Goal: Task Accomplishment & Management: Use online tool/utility

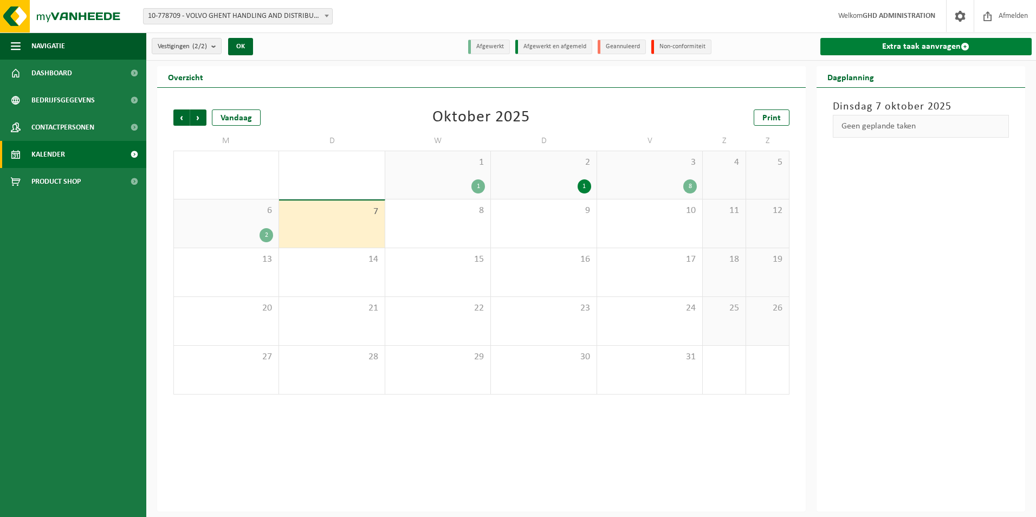
click at [882, 38] on link "Extra taak aanvragen" at bounding box center [926, 46] width 212 height 17
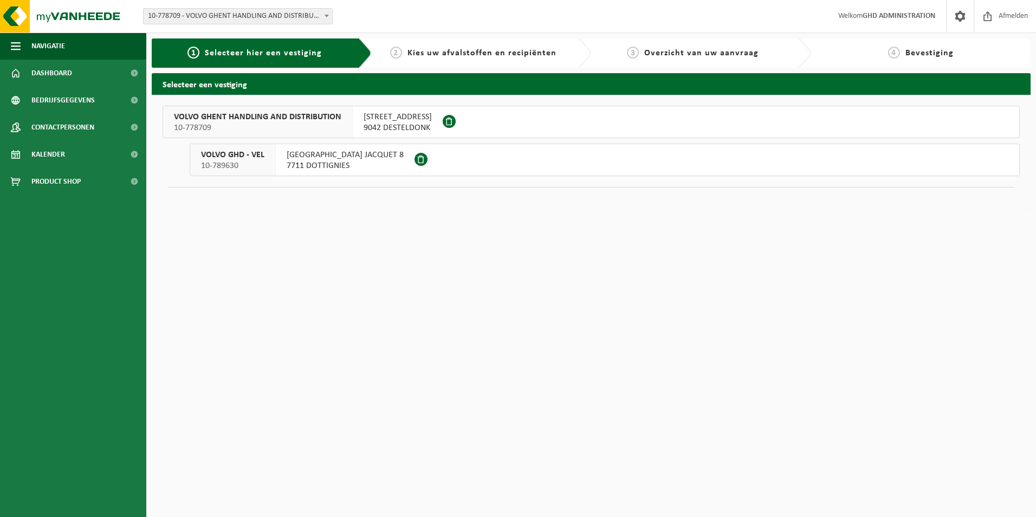
click at [404, 126] on span "9042 DESTELDONK" at bounding box center [397, 127] width 68 height 11
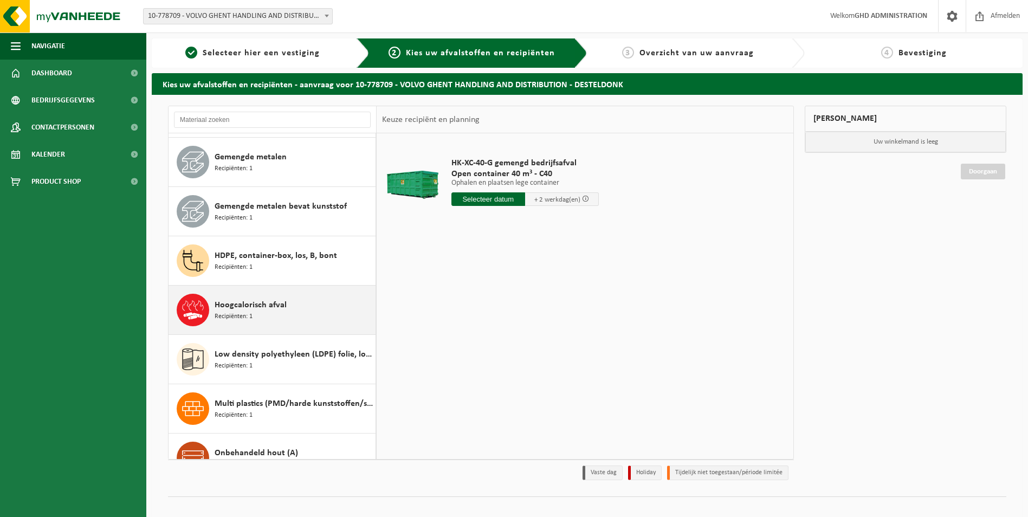
scroll to position [163, 0]
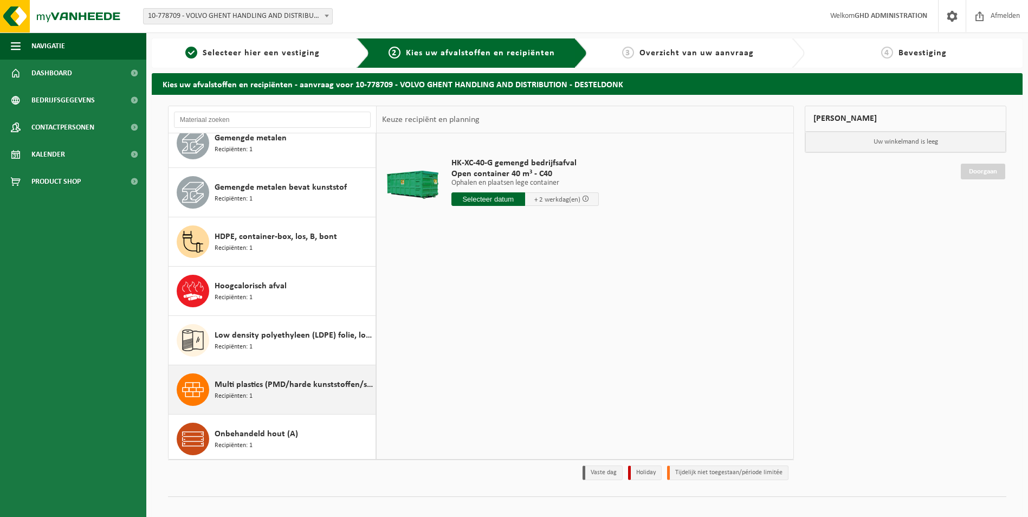
click at [280, 386] on span "Multi plastics (PMD/harde kunststoffen/spanbanden/EPS/folie naturel/folie gemen…" at bounding box center [294, 384] width 158 height 13
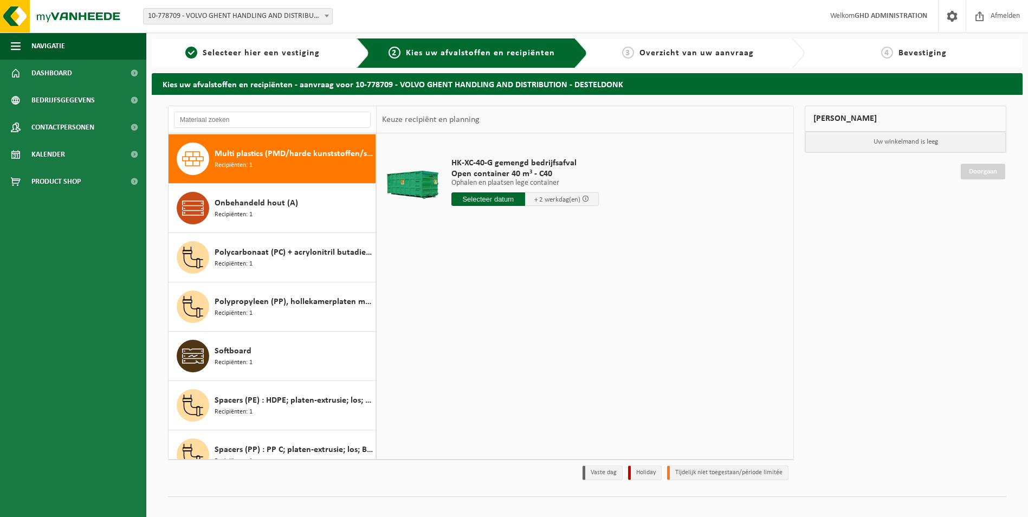
scroll to position [394, 0]
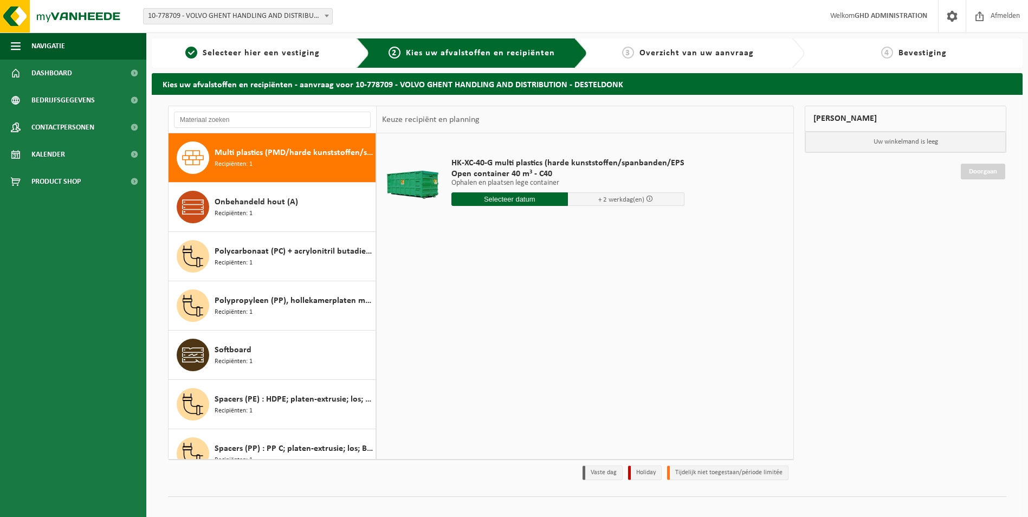
click at [486, 202] on input "text" at bounding box center [509, 199] width 116 height 14
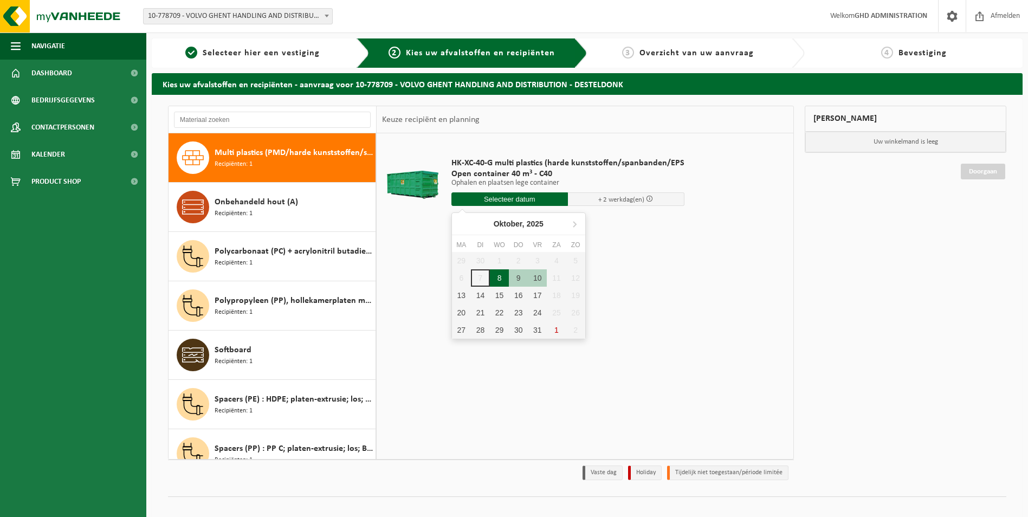
click at [498, 281] on div "8" at bounding box center [499, 277] width 19 height 17
type input "Van 2025-10-08"
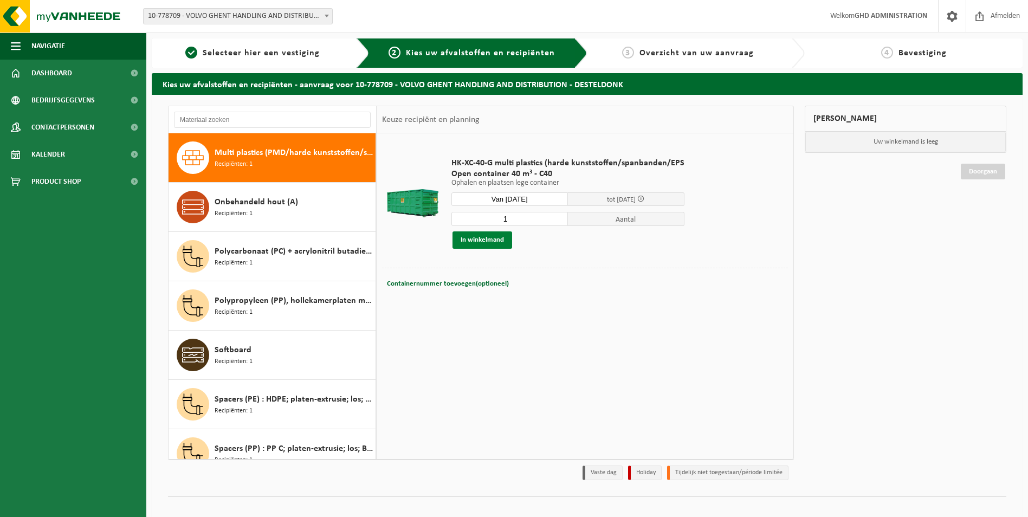
click at [495, 241] on button "In winkelmand" at bounding box center [482, 239] width 60 height 17
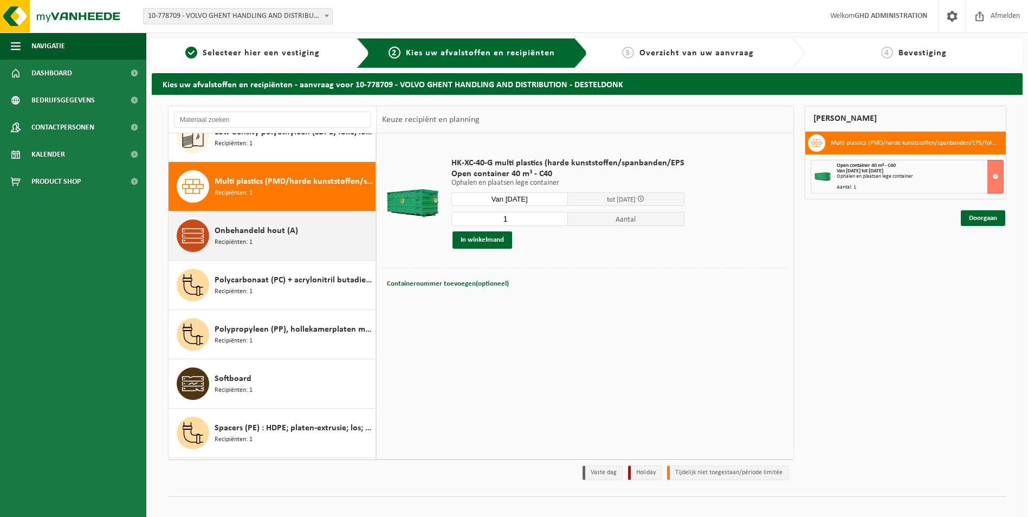
scroll to position [340, 0]
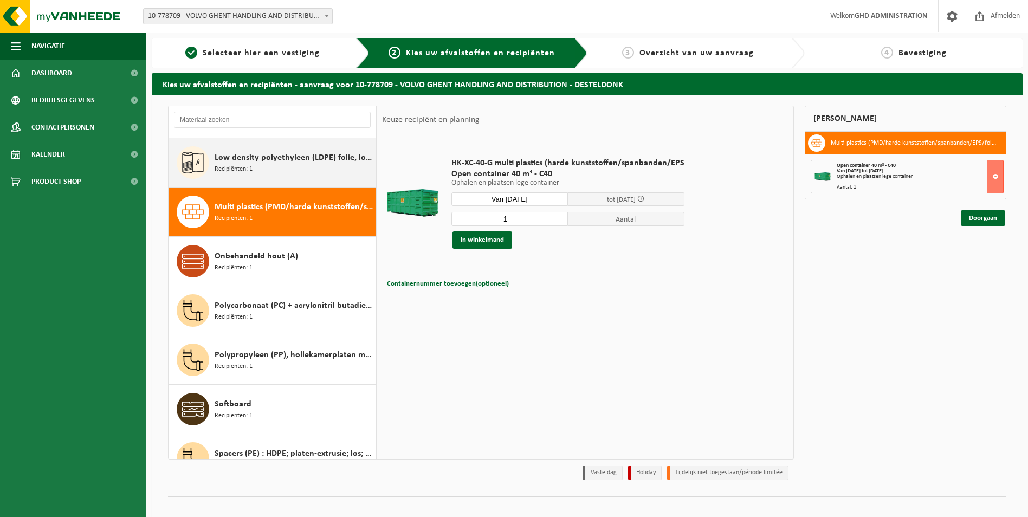
click at [327, 167] on div "Low density polyethyleen (LDPE) folie, los, naturel Recipiënten: 1" at bounding box center [294, 162] width 158 height 33
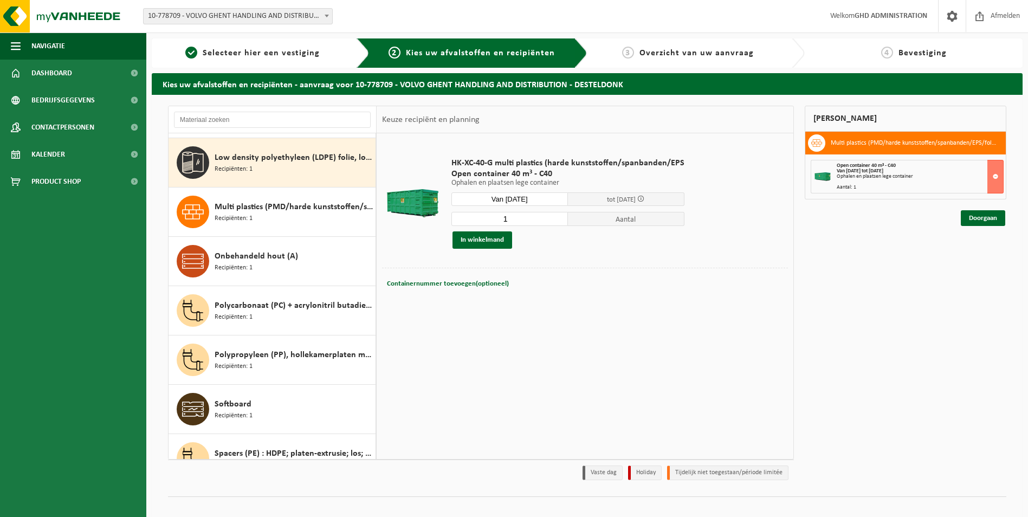
scroll to position [345, 0]
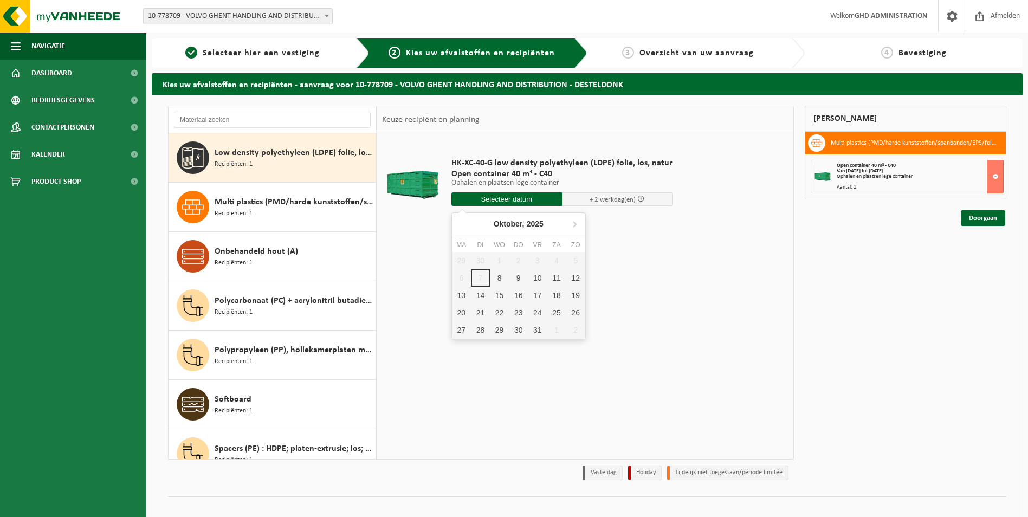
click at [495, 202] on input "text" at bounding box center [506, 199] width 111 height 14
click at [498, 276] on div "8" at bounding box center [499, 277] width 19 height 17
type input "Van 2025-10-08"
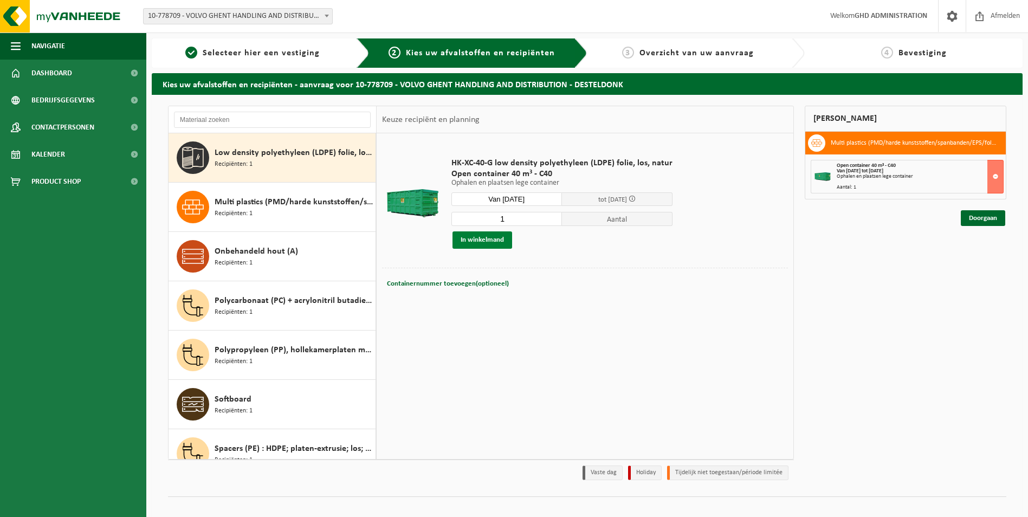
click at [499, 237] on button "In winkelmand" at bounding box center [482, 239] width 60 height 17
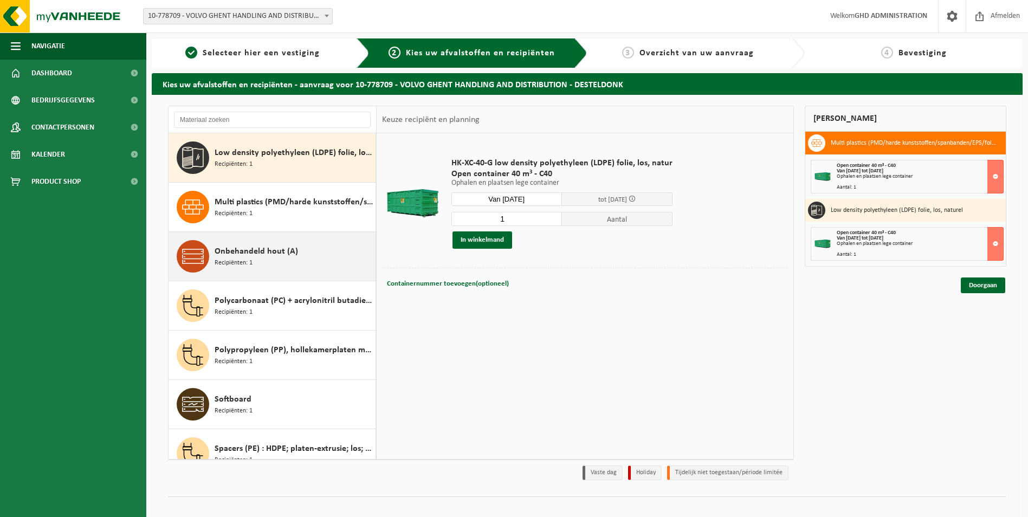
click at [294, 259] on div "Onbehandeld hout (A) Recipiënten: 1" at bounding box center [294, 256] width 158 height 33
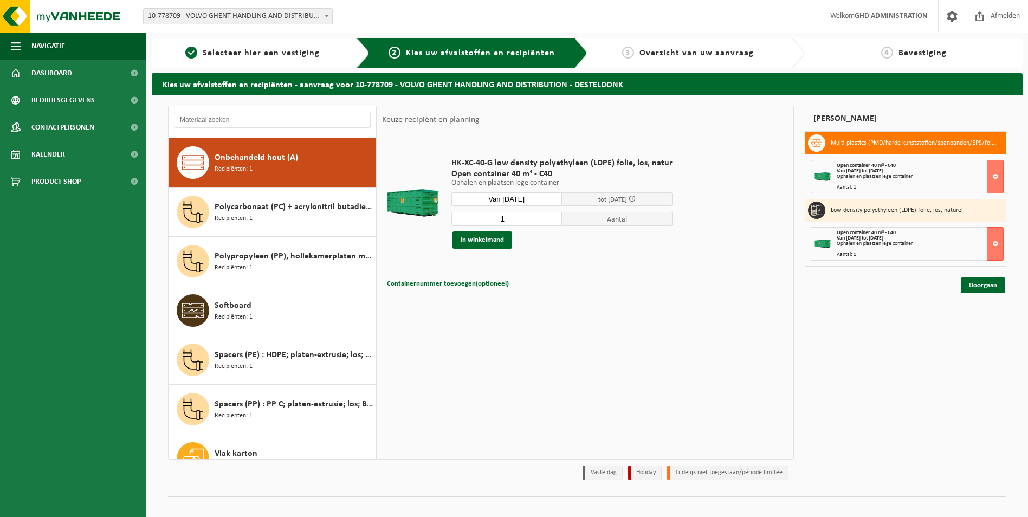
scroll to position [444, 0]
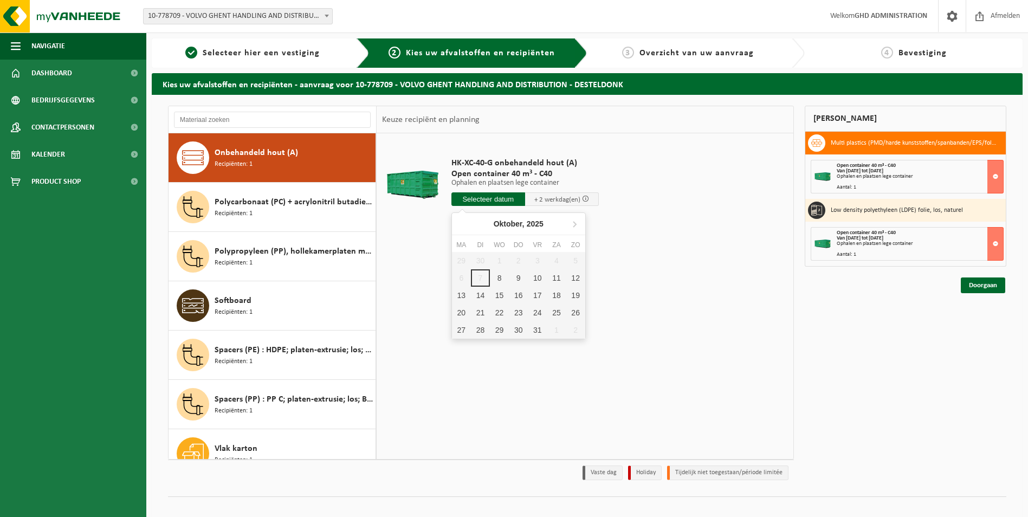
click at [517, 203] on input "text" at bounding box center [488, 199] width 74 height 14
click at [497, 274] on div "8" at bounding box center [499, 277] width 19 height 17
type input "Van 2025-10-08"
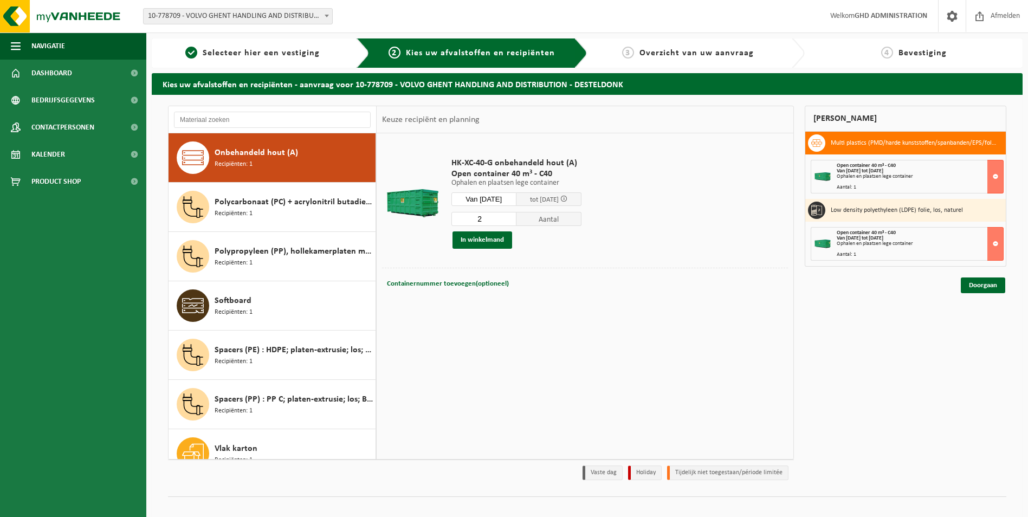
type input "2"
click at [516, 216] on input "2" at bounding box center [483, 219] width 65 height 14
click at [493, 239] on button "In winkelmand" at bounding box center [482, 239] width 60 height 17
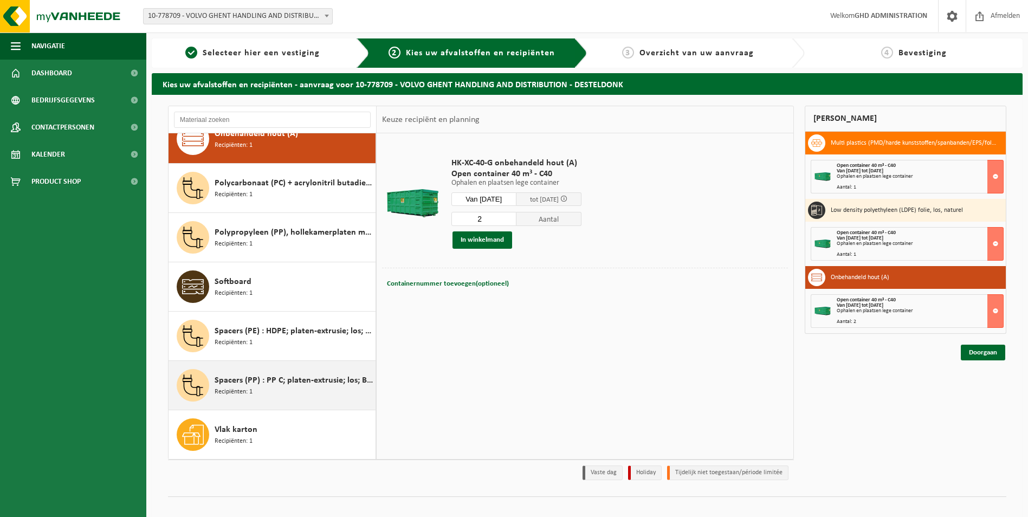
scroll to position [12, 0]
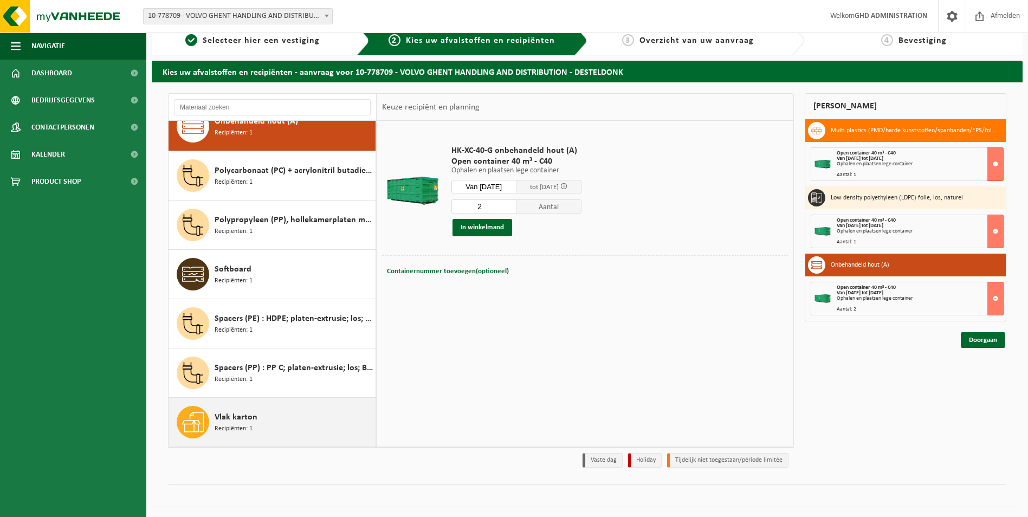
click at [290, 408] on div "Vlak karton Recipiënten: 1" at bounding box center [294, 422] width 158 height 33
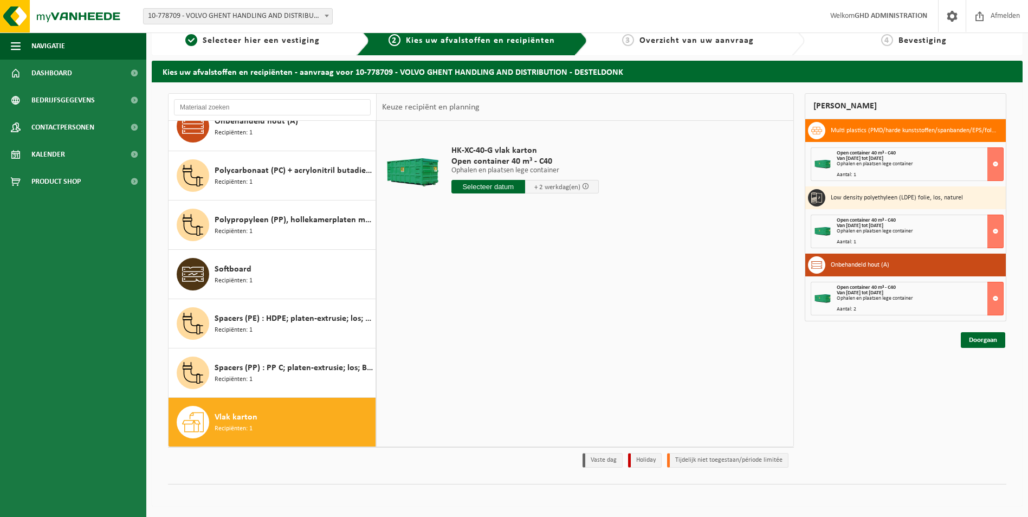
click at [506, 189] on input "text" at bounding box center [488, 187] width 74 height 14
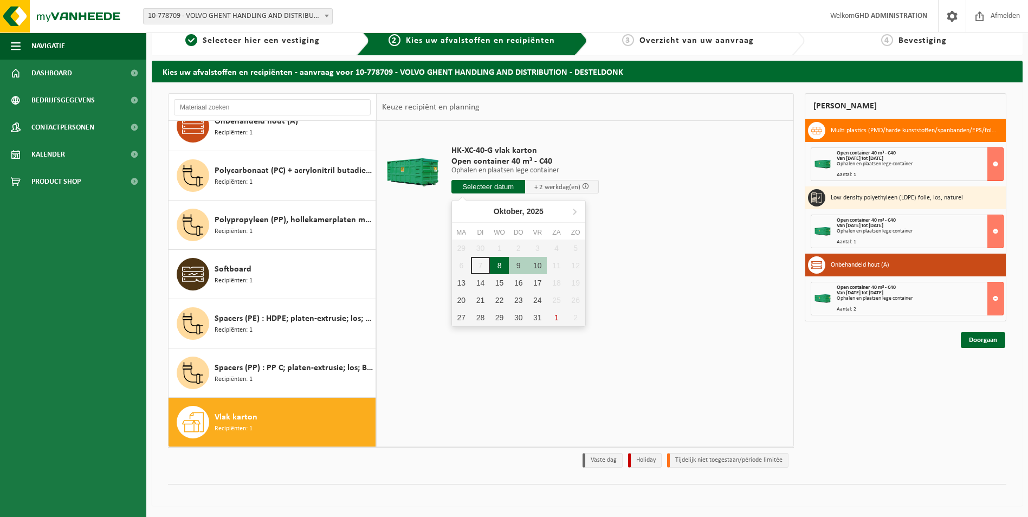
click at [499, 267] on div "8" at bounding box center [499, 265] width 19 height 17
type input "Van 2025-10-08"
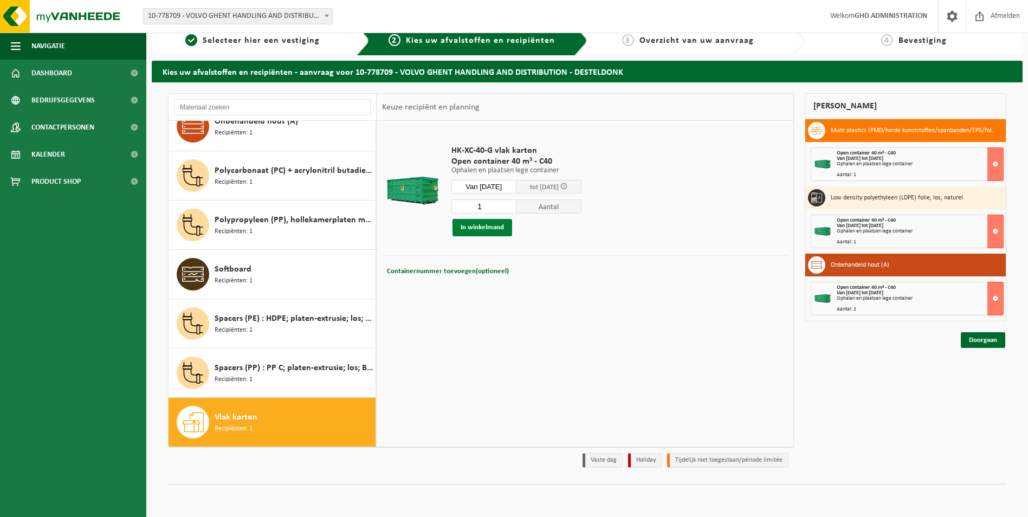
click at [499, 228] on button "In winkelmand" at bounding box center [482, 227] width 60 height 17
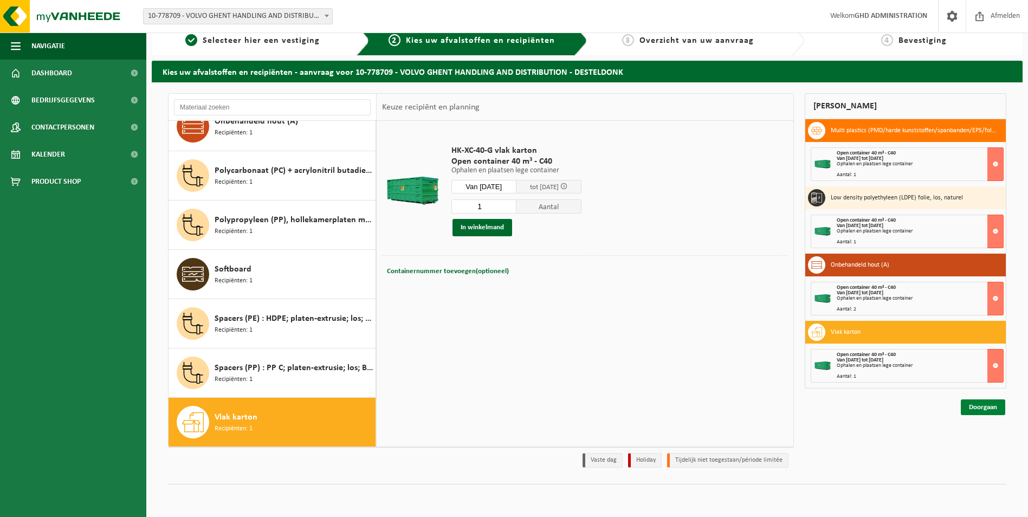
click at [982, 403] on link "Doorgaan" at bounding box center [982, 407] width 44 height 16
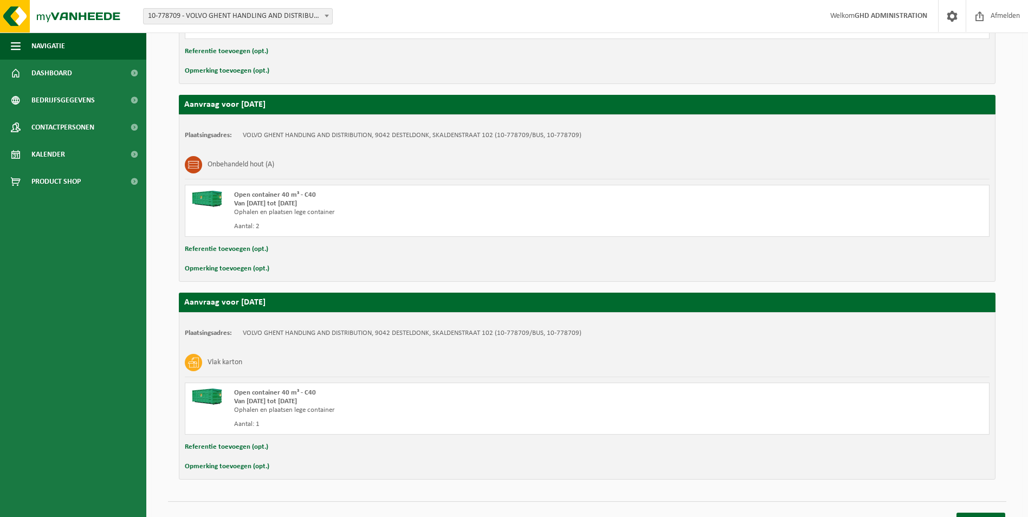
scroll to position [541, 0]
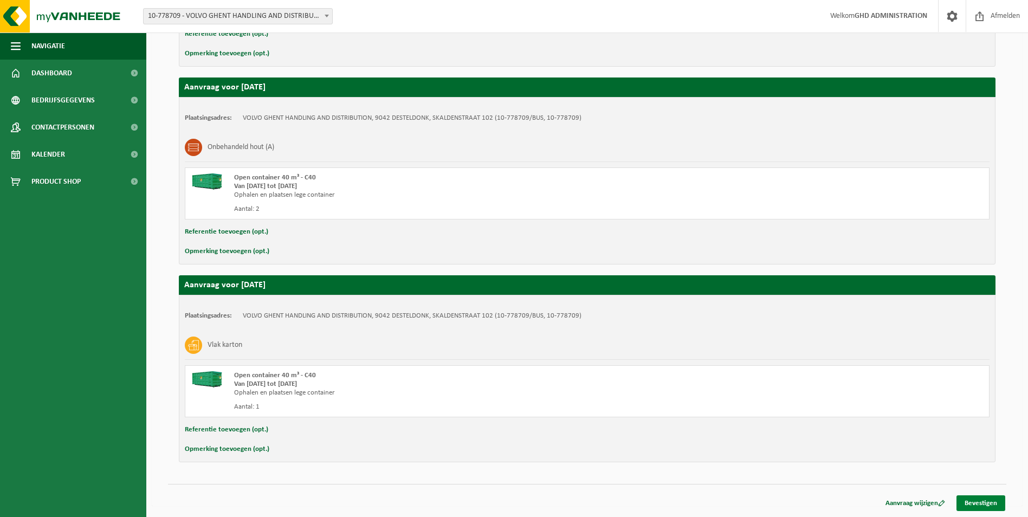
click at [971, 499] on link "Bevestigen" at bounding box center [980, 503] width 49 height 16
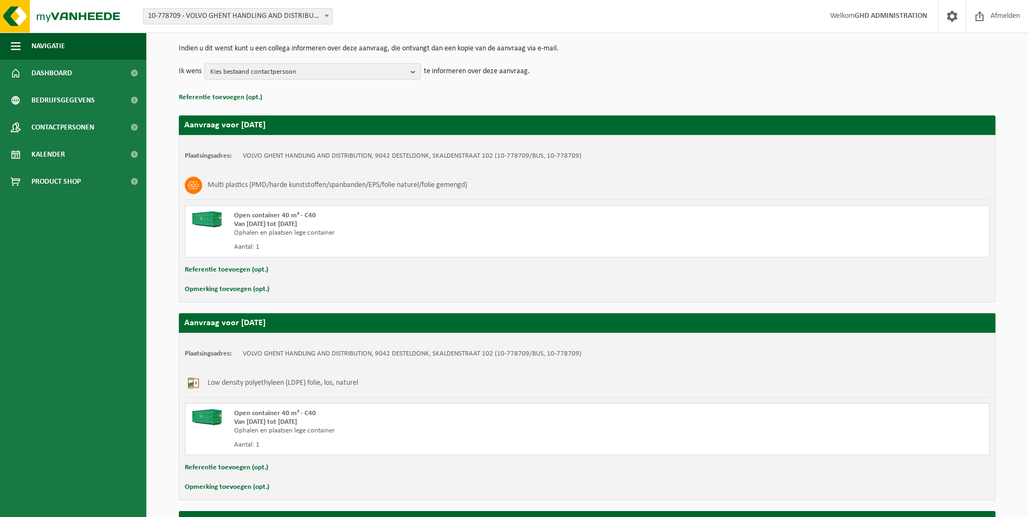
scroll to position [0, 0]
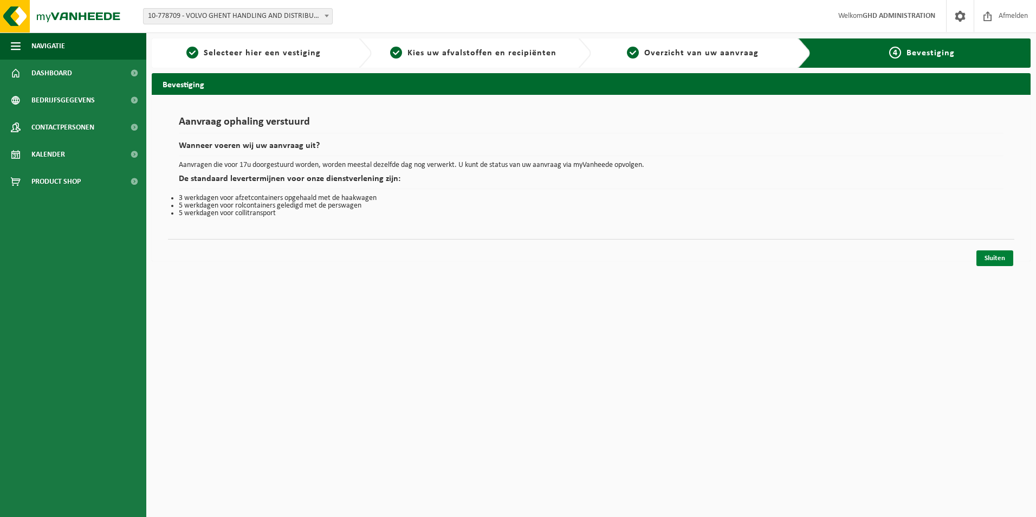
click at [982, 259] on link "Sluiten" at bounding box center [994, 258] width 37 height 16
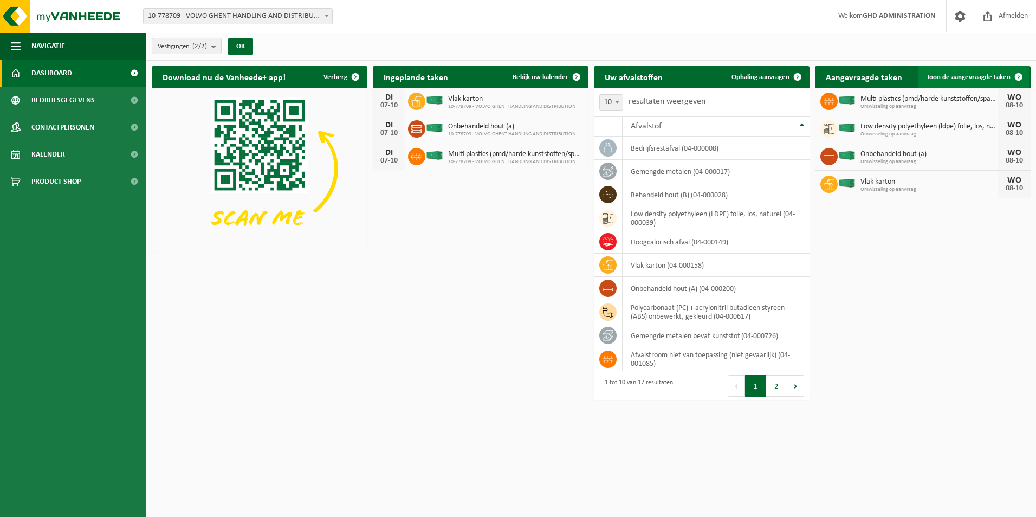
click at [978, 77] on span "Toon de aangevraagde taken" at bounding box center [968, 77] width 84 height 7
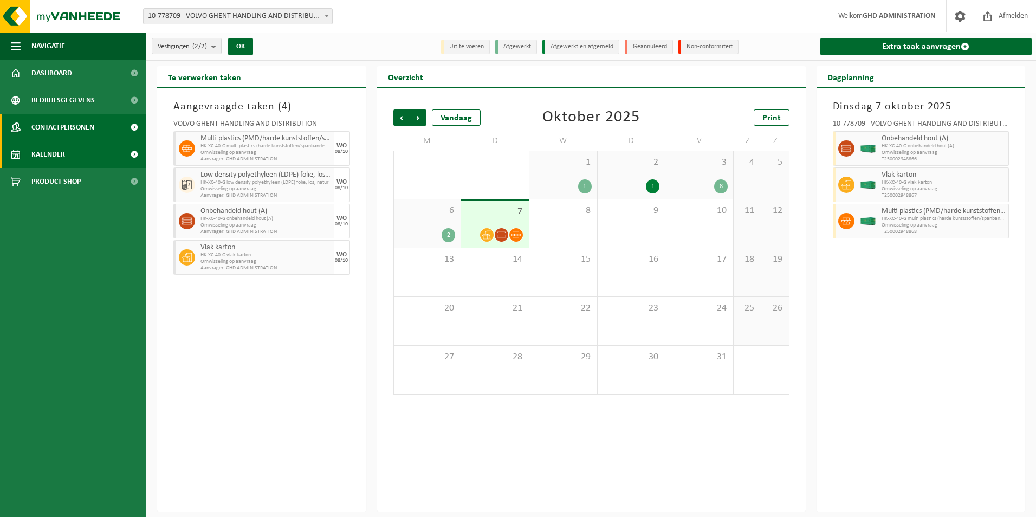
click at [72, 135] on span "Contactpersonen" at bounding box center [62, 127] width 63 height 27
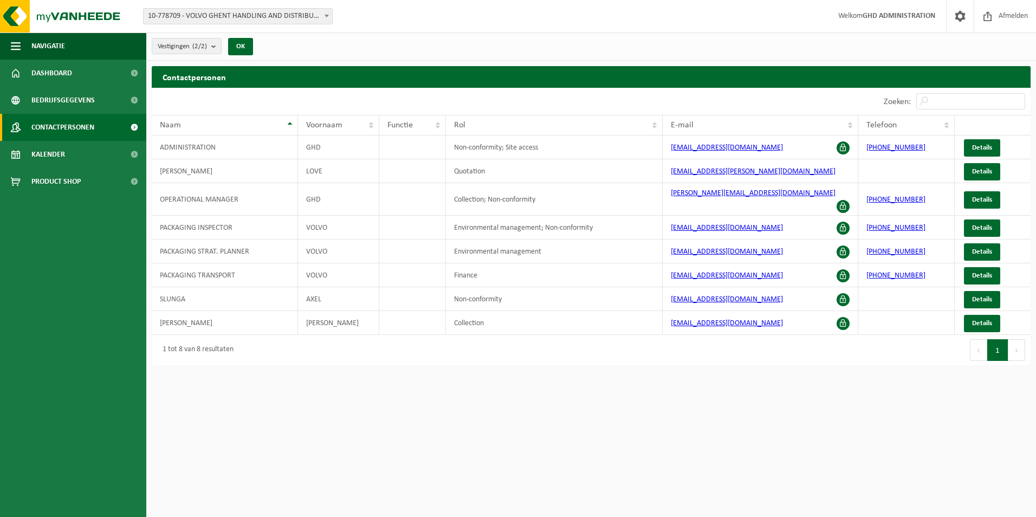
click at [81, 132] on span "Contactpersonen" at bounding box center [62, 127] width 63 height 27
click at [75, 107] on span "Bedrijfsgegevens" at bounding box center [62, 100] width 63 height 27
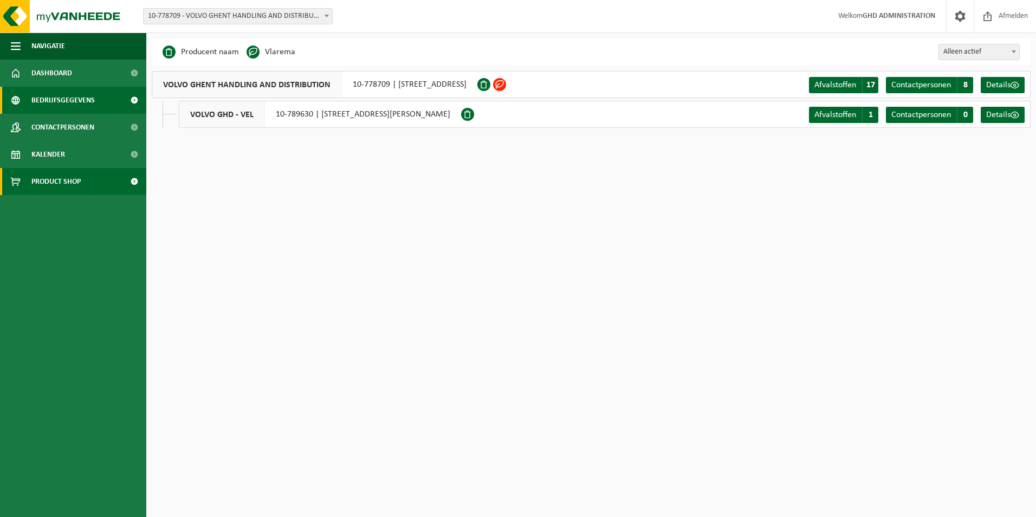
click at [67, 171] on span "Product Shop" at bounding box center [55, 181] width 49 height 27
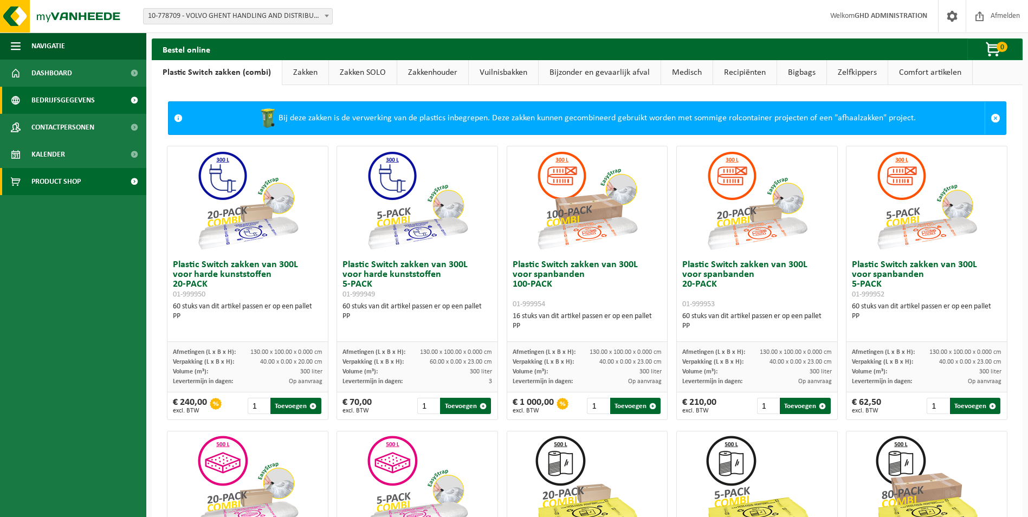
click at [72, 87] on span "Bedrijfsgegevens" at bounding box center [62, 100] width 63 height 27
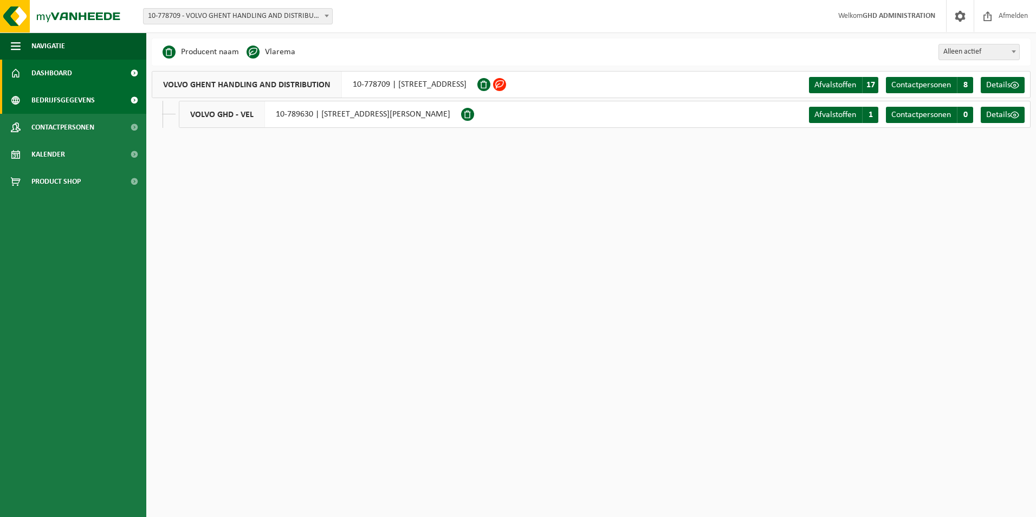
click at [80, 72] on link "Dashboard" at bounding box center [73, 73] width 146 height 27
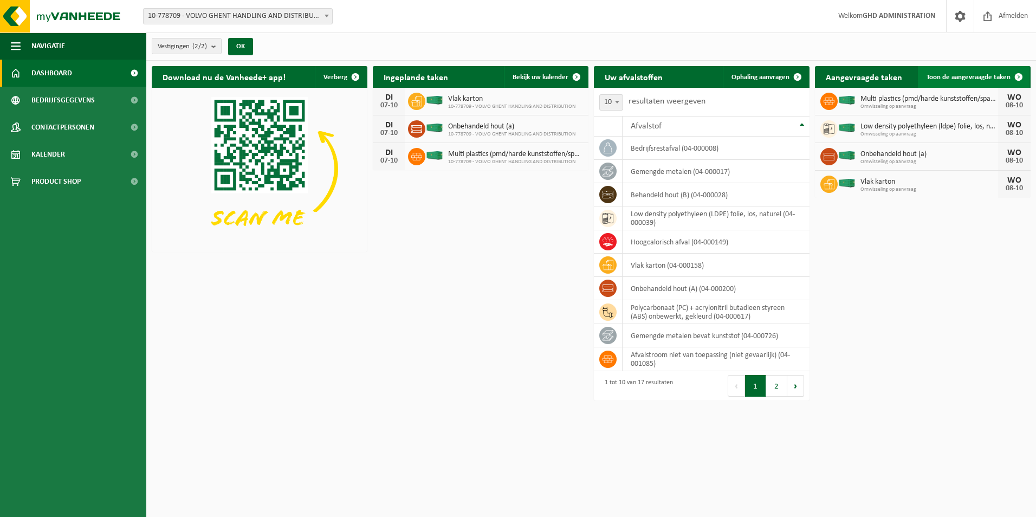
click at [1016, 84] on span at bounding box center [1019, 77] width 22 height 22
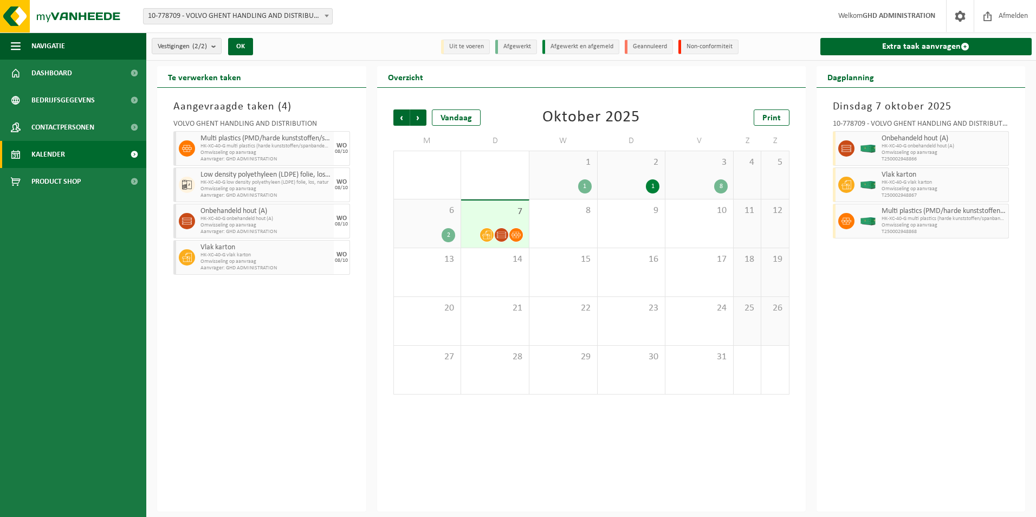
click at [337, 149] on div "08/10" at bounding box center [341, 151] width 13 height 5
click at [196, 138] on div at bounding box center [185, 148] width 24 height 35
